Goal: Find specific page/section: Find specific page/section

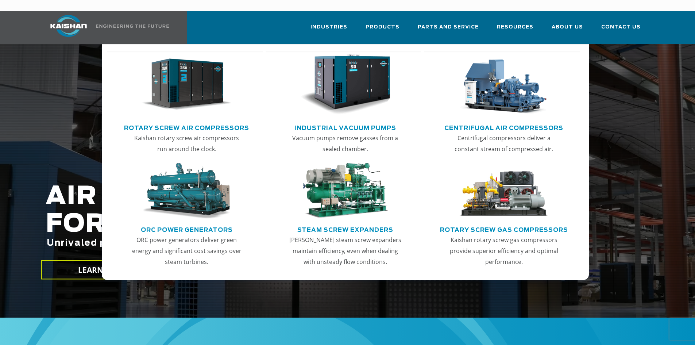
click at [187, 69] on img "Main menu" at bounding box center [186, 84] width 90 height 61
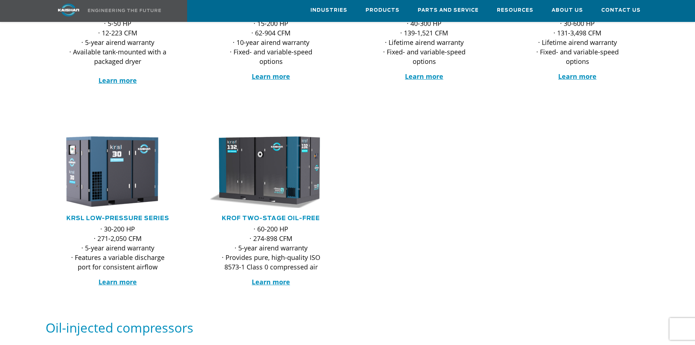
scroll to position [255, 0]
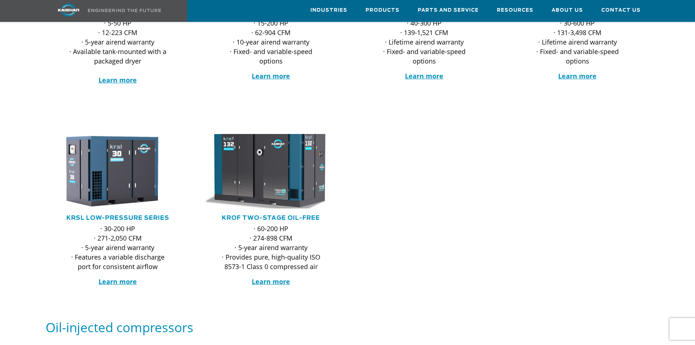
click at [263, 158] on img at bounding box center [265, 171] width 143 height 82
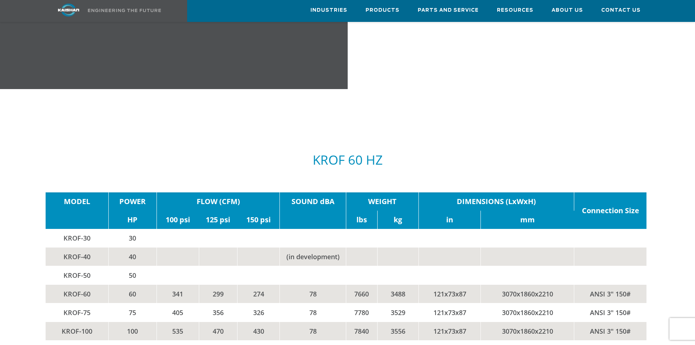
scroll to position [1203, 0]
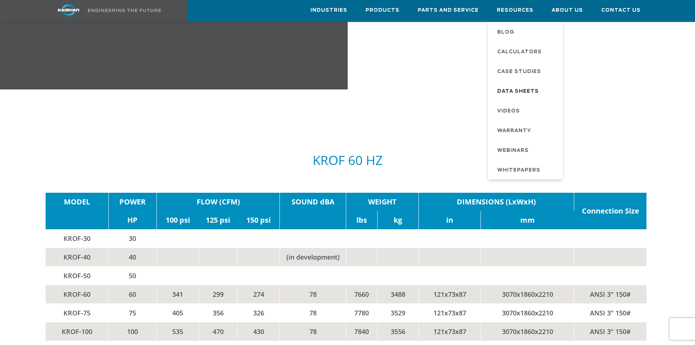
click at [517, 90] on span "Data Sheets" at bounding box center [518, 91] width 42 height 12
